Goal: Complete application form

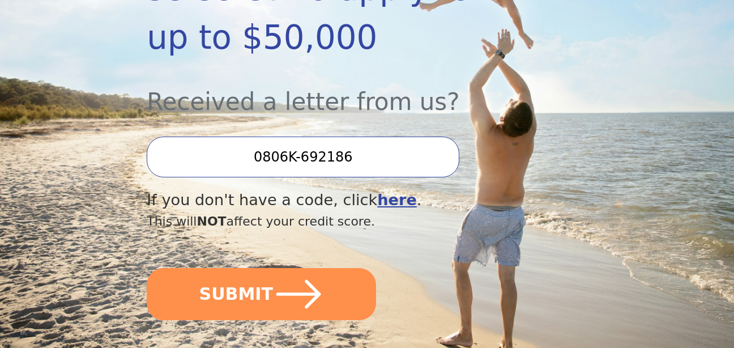
scroll to position [340, 0]
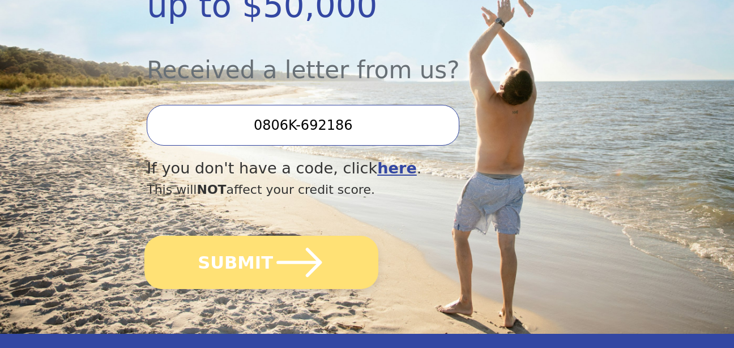
click at [273, 236] on icon "submit" at bounding box center [299, 262] width 52 height 52
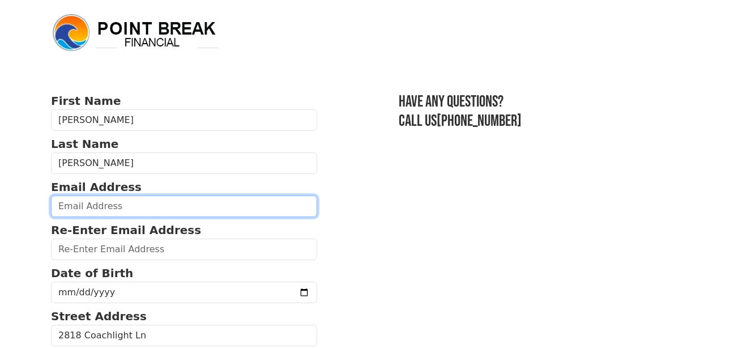
click at [188, 207] on input "email" at bounding box center [184, 206] width 266 height 22
type input "lisa3kitties@yahoo.com"
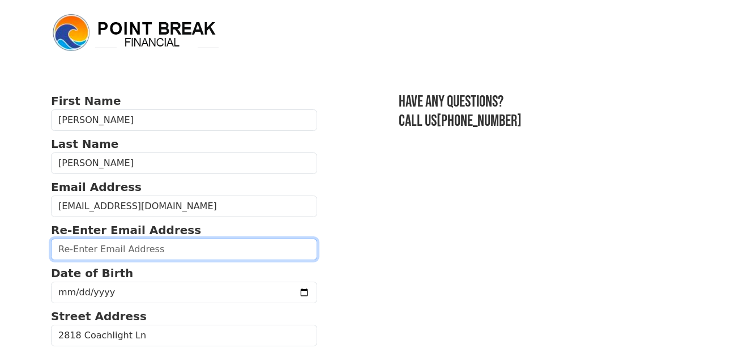
type input "lisa3kitties@yahoo.com"
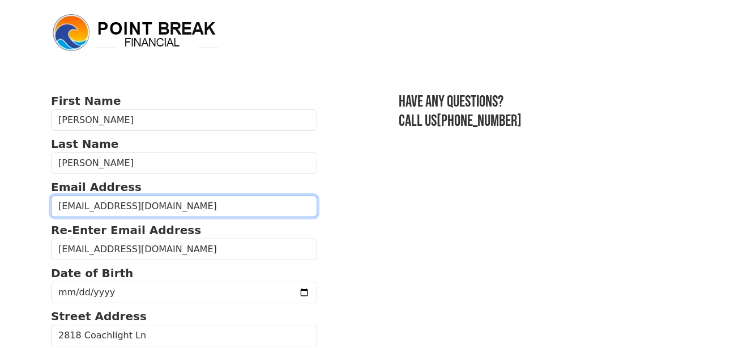
type input "(193) 741-6130"
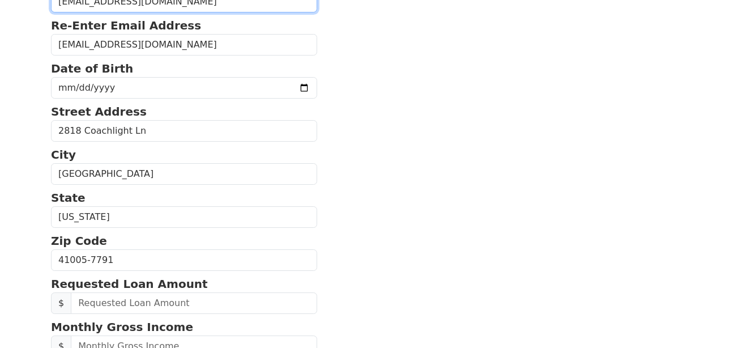
scroll to position [193, 0]
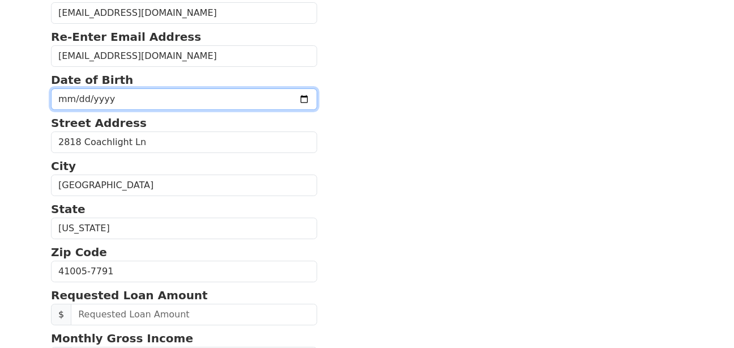
click at [179, 101] on input "date" at bounding box center [184, 99] width 266 height 22
type input "1962-12-17"
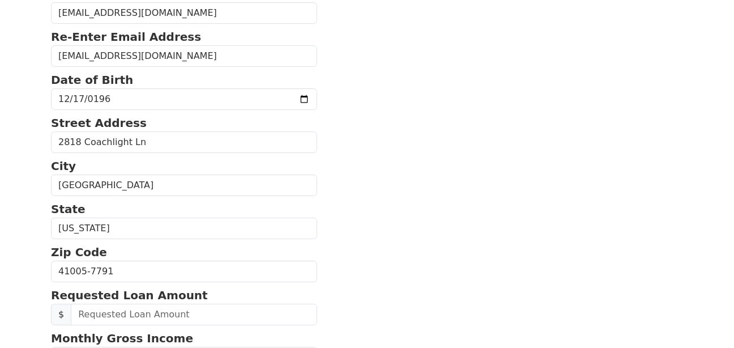
click at [355, 185] on section "First Name Lisa Last Name Peters Email Address lisa3kitties@yahoo.com Re-Enter …" at bounding box center [367, 269] width 632 height 740
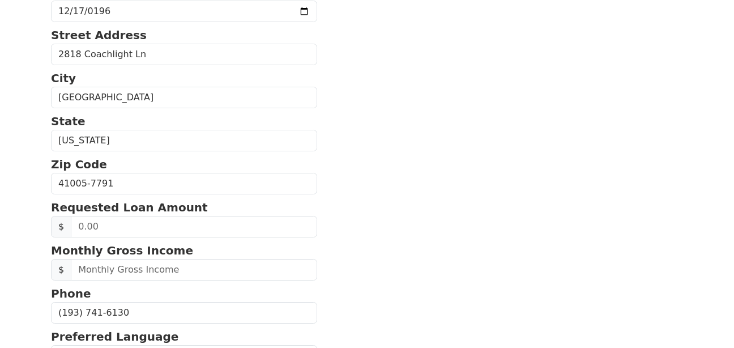
scroll to position [306, 0]
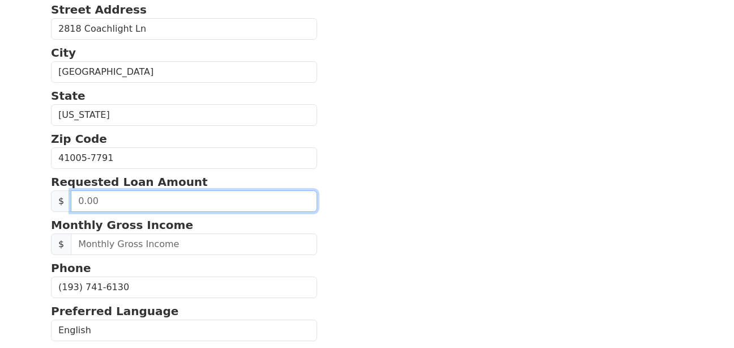
click at [148, 197] on input "text" at bounding box center [194, 201] width 246 height 22
type input "20,000.00"
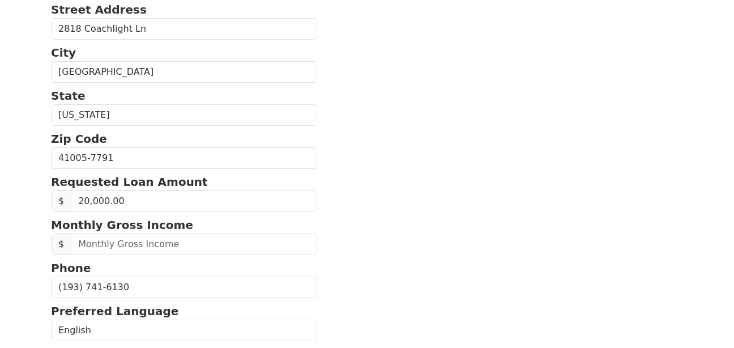
click at [429, 247] on section "First Name Lisa Last Name Peters Email Address lisa3kitties@yahoo.com Re-Enter …" at bounding box center [367, 156] width 632 height 740
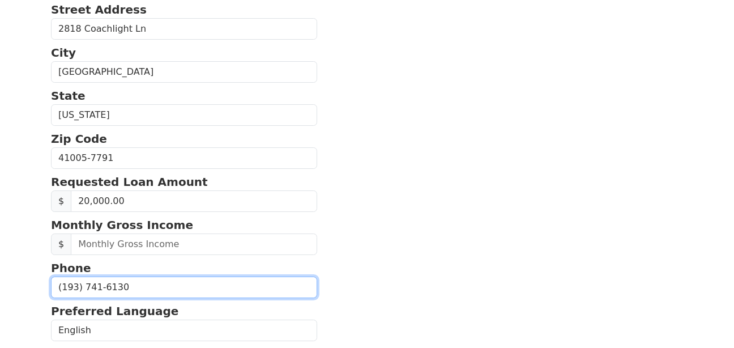
drag, startPoint x: 135, startPoint y: 285, endPoint x: 5, endPoint y: 273, distance: 130.2
type input "(937) 416-1306"
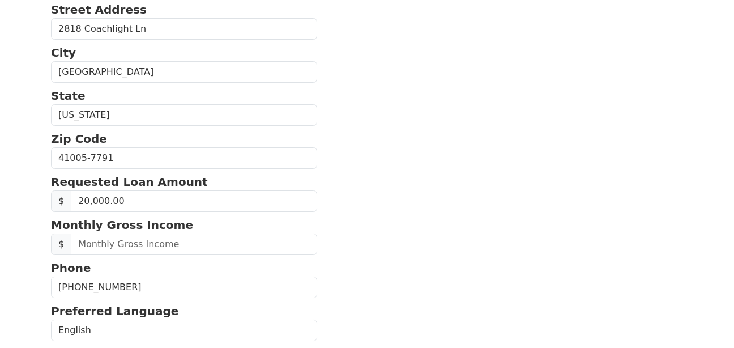
click at [402, 266] on section "First Name Lisa Last Name Peters Email Address lisa3kitties@yahoo.com Re-Enter …" at bounding box center [367, 156] width 632 height 740
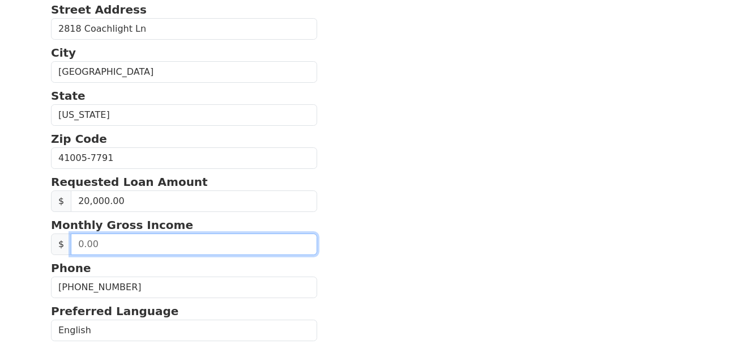
click at [155, 246] on input "text" at bounding box center [194, 244] width 246 height 22
type input "6,500.00"
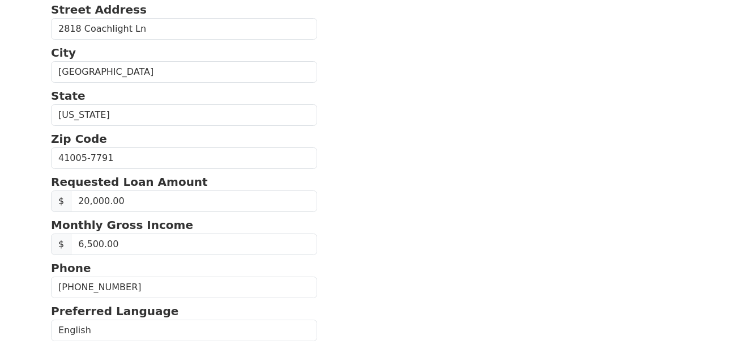
click at [504, 212] on section "First Name Lisa Last Name Peters Email Address lisa3kitties@yahoo.com Re-Enter …" at bounding box center [367, 156] width 632 height 740
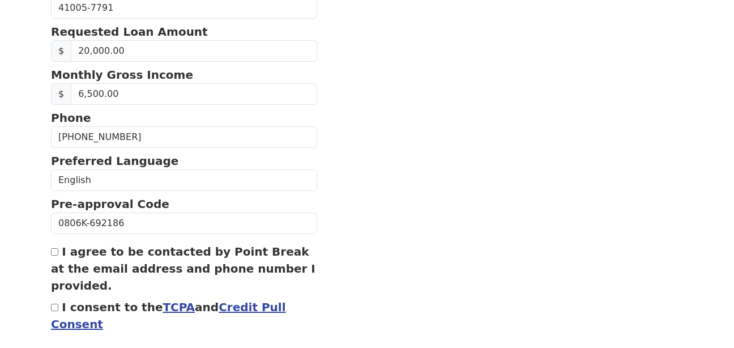
scroll to position [476, 0]
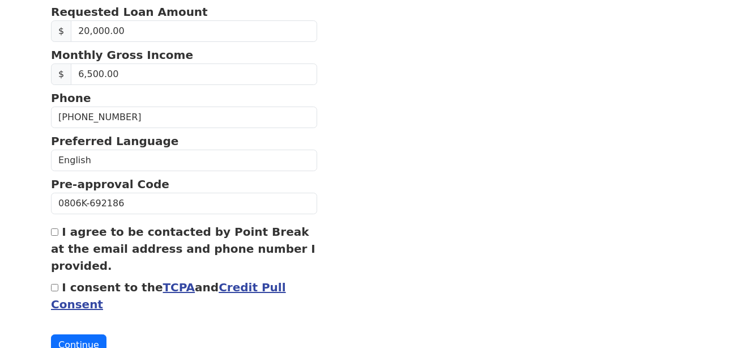
click at [55, 232] on input "I agree to be contacted by Point Break at the email address and phone number I …" at bounding box center [54, 231] width 7 height 7
checkbox input "true"
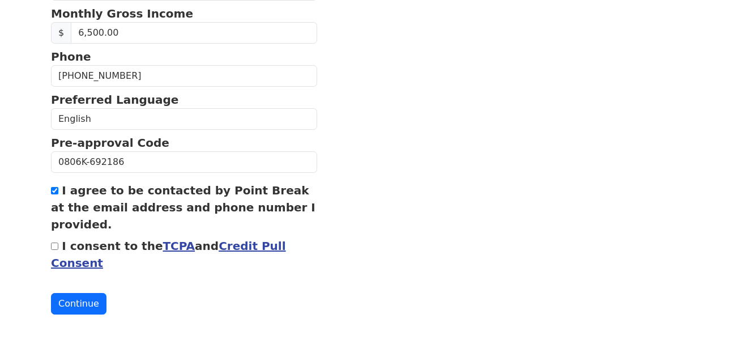
scroll to position [518, 0]
click at [55, 245] on input "I consent to the TCPA and Credit Pull Consent" at bounding box center [54, 245] width 7 height 7
checkbox input "true"
click at [88, 304] on button "Continue" at bounding box center [78, 303] width 55 height 22
